Goal: Register for event/course

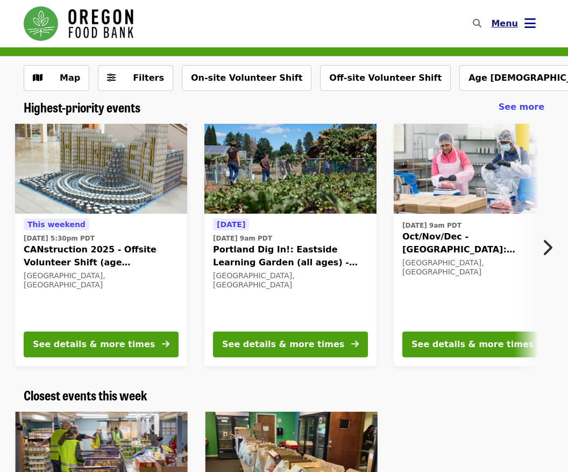
click at [510, 24] on span "Menu" at bounding box center [504, 23] width 27 height 10
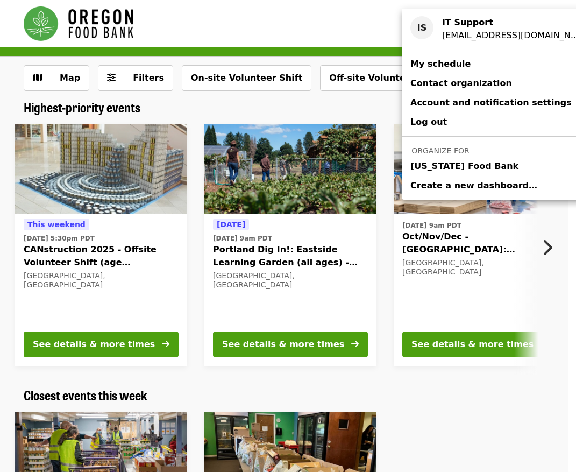
click at [459, 163] on span "[US_STATE] Food Bank" at bounding box center [465, 166] width 108 height 13
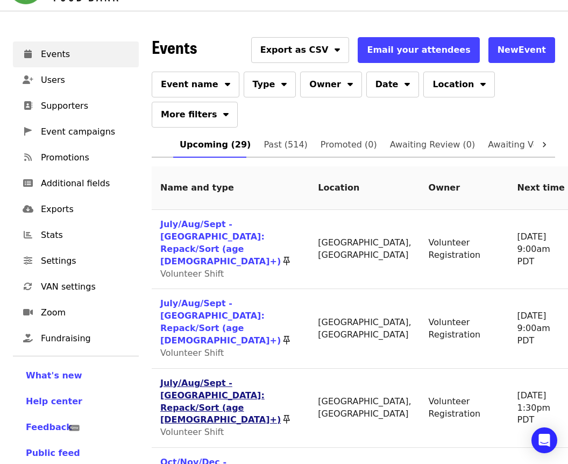
scroll to position [54, 0]
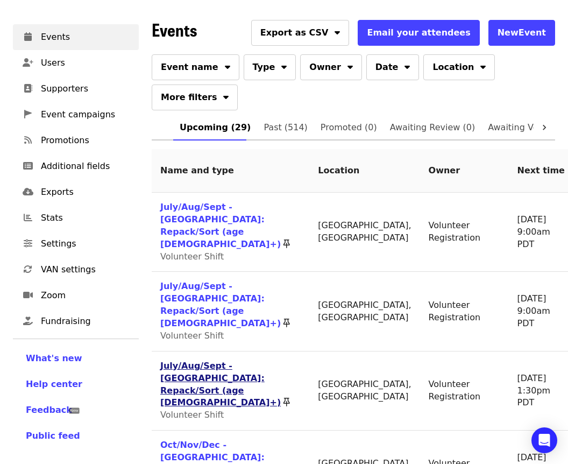
click at [181, 361] on link "July/Aug/Sept - [GEOGRAPHIC_DATA]: Repack/Sort (age [DEMOGRAPHIC_DATA]+)" at bounding box center [220, 384] width 121 height 47
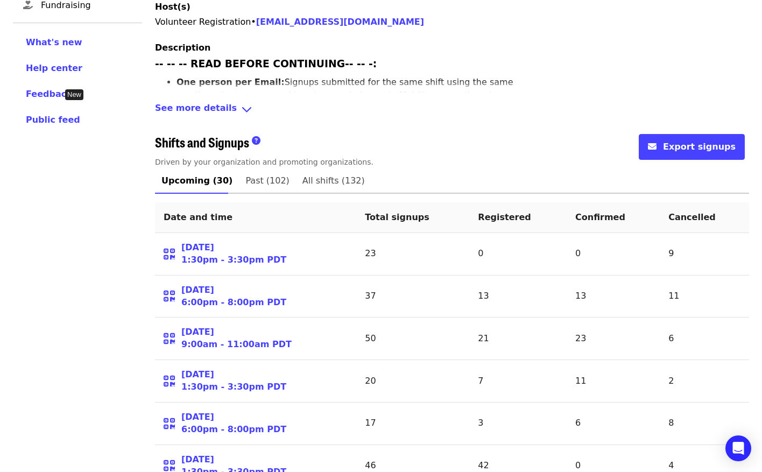
scroll to position [377, 0]
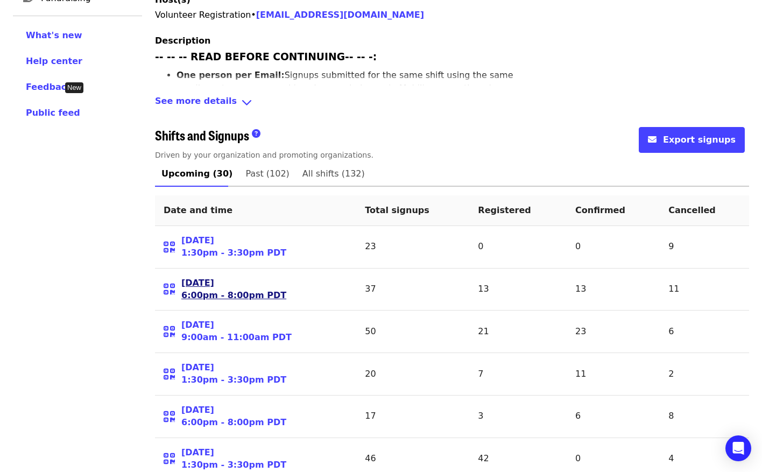
click at [240, 277] on link "[DATE] 6:00pm - 8:00pm PDT" at bounding box center [233, 289] width 105 height 25
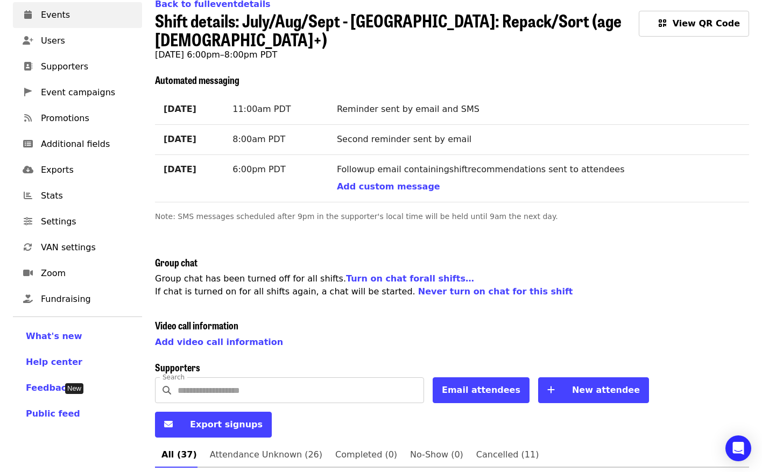
scroll to position [269, 0]
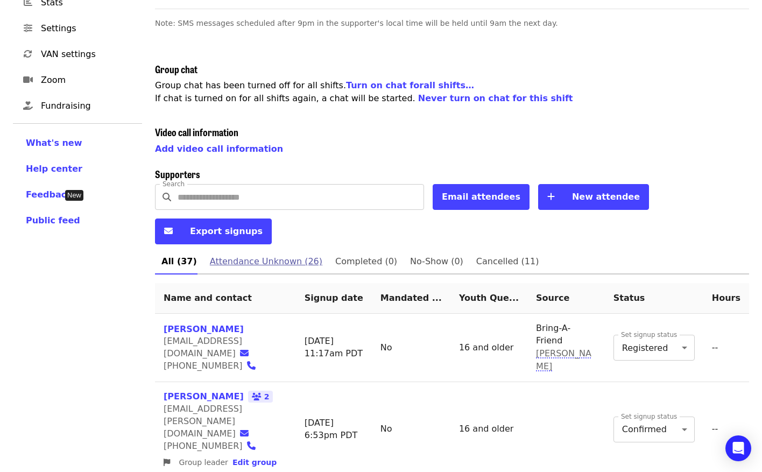
click at [280, 254] on span "Attendance Unknown (26)" at bounding box center [266, 261] width 112 height 15
